Goal: Book appointment/travel/reservation

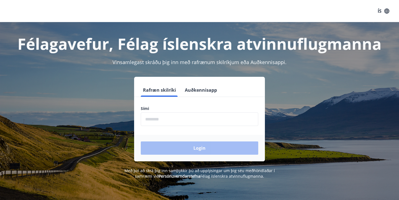
click at [231, 123] on input "phone" at bounding box center [199, 120] width 117 height 14
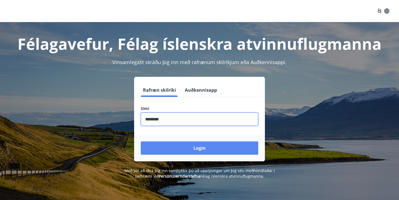
type input "********"
click at [192, 149] on button "Login" at bounding box center [199, 148] width 117 height 13
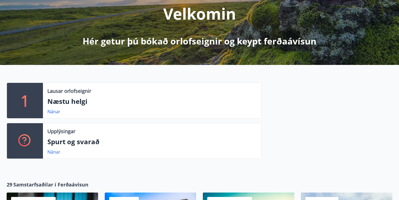
scroll to position [93, 0]
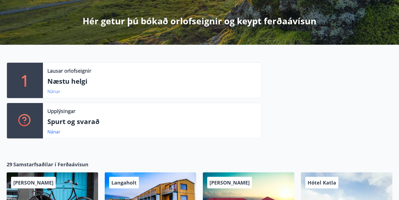
click at [52, 93] on link "Nánar" at bounding box center [53, 92] width 13 height 6
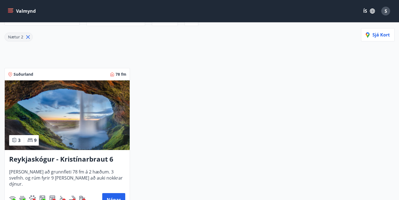
scroll to position [100, 0]
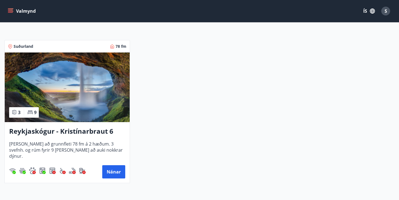
click at [55, 135] on h3 "Reykjaskógur - Kristínarbraut 6" at bounding box center [67, 132] width 116 height 10
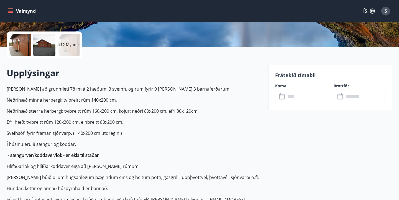
scroll to position [155, 0]
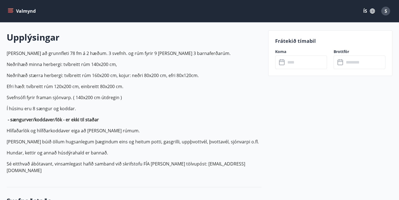
click at [286, 65] on input "text" at bounding box center [305, 63] width 41 height 14
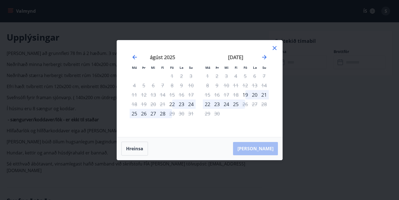
click at [272, 50] on icon at bounding box center [274, 48] width 7 height 7
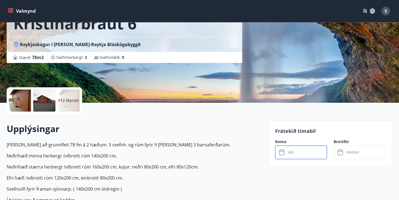
scroll to position [48, 0]
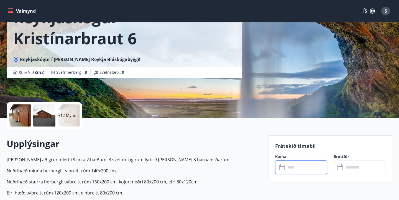
click at [49, 119] on div at bounding box center [44, 116] width 22 height 22
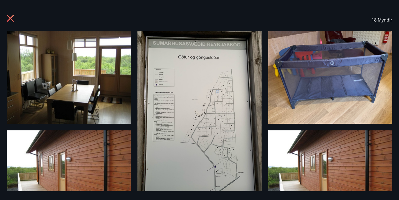
scroll to position [0, 0]
click at [11, 19] on icon at bounding box center [10, 18] width 7 height 7
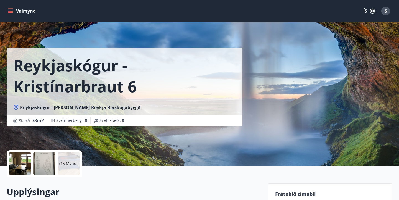
click at [11, 7] on button "Valmynd" at bounding box center [22, 11] width 31 height 10
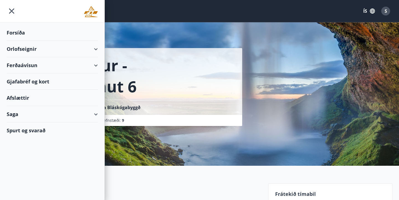
click at [30, 49] on div "Orlofseignir" at bounding box center [52, 49] width 91 height 16
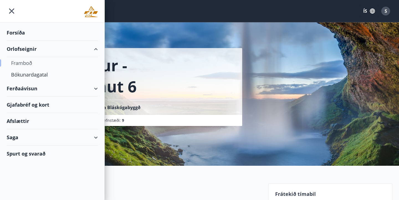
click at [32, 62] on div "Framboð" at bounding box center [52, 63] width 82 height 12
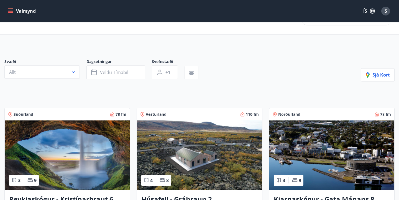
scroll to position [55, 0]
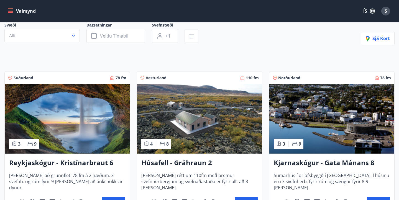
click at [201, 134] on img at bounding box center [199, 119] width 125 height 70
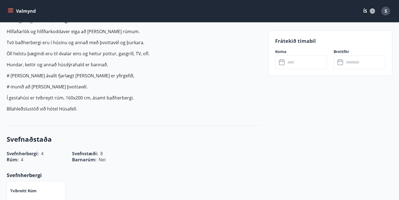
scroll to position [139, 0]
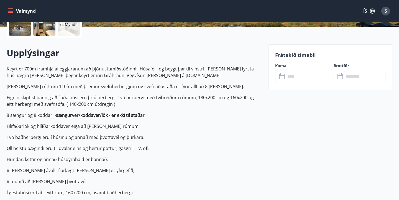
click at [288, 80] on input "text" at bounding box center [305, 77] width 41 height 14
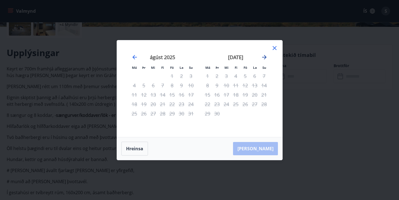
click at [265, 58] on icon "Move forward to switch to the next month." at bounding box center [264, 57] width 7 height 7
click at [272, 46] on icon at bounding box center [274, 48] width 7 height 7
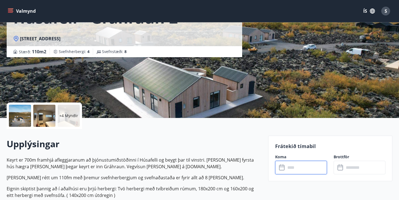
scroll to position [18, 0]
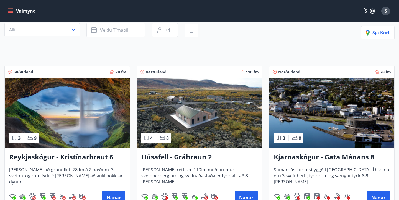
scroll to position [42, 0]
